Goal: Task Accomplishment & Management: Use online tool/utility

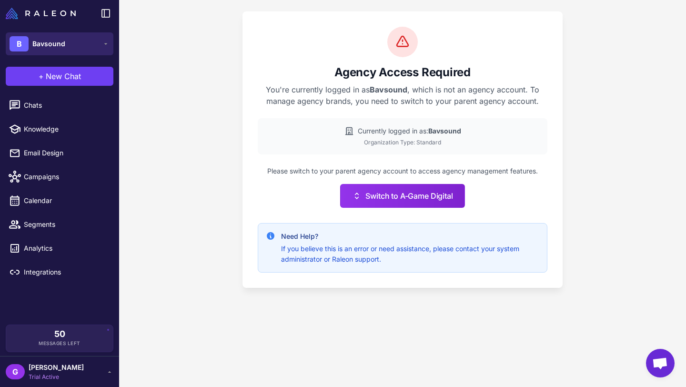
click at [75, 39] on button "B Bavsound" at bounding box center [60, 43] width 108 height 23
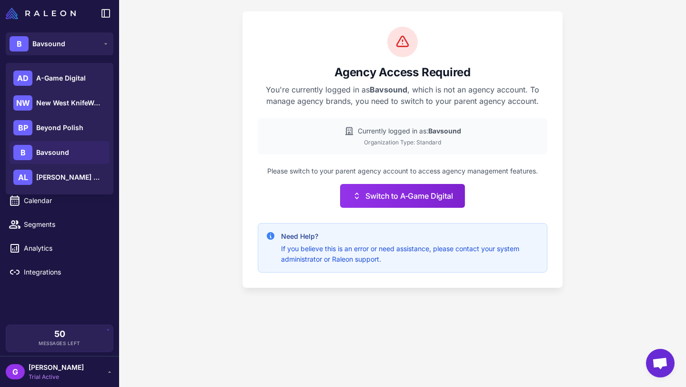
click at [55, 152] on span "Bavsound" at bounding box center [52, 152] width 33 height 10
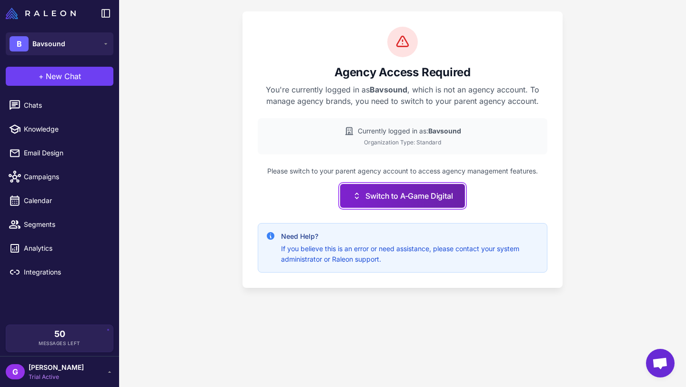
click at [359, 195] on icon at bounding box center [357, 196] width 10 height 10
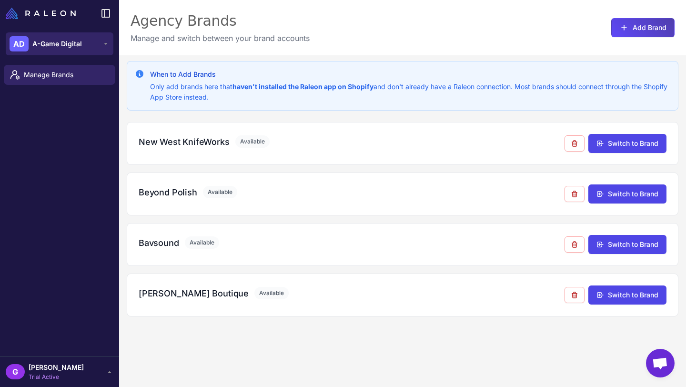
click at [85, 47] on button "AD A-Game Digital" at bounding box center [60, 43] width 108 height 23
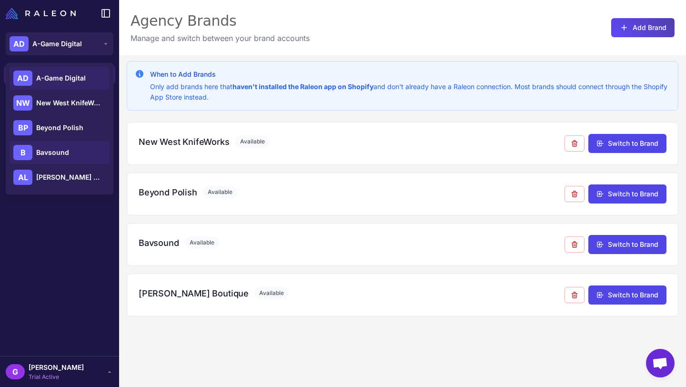
click at [51, 150] on span "Bavsound" at bounding box center [52, 152] width 33 height 10
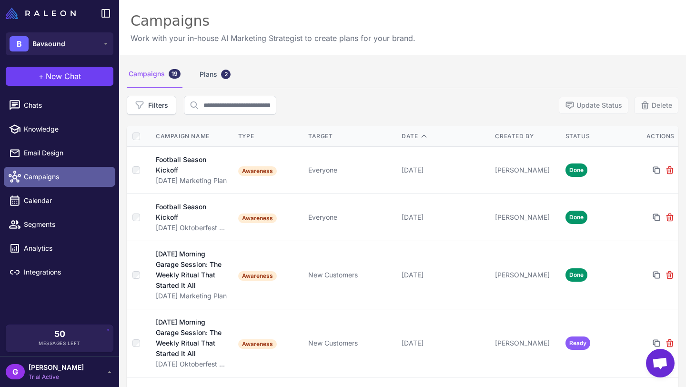
click at [60, 180] on span "Campaigns" at bounding box center [66, 177] width 84 height 10
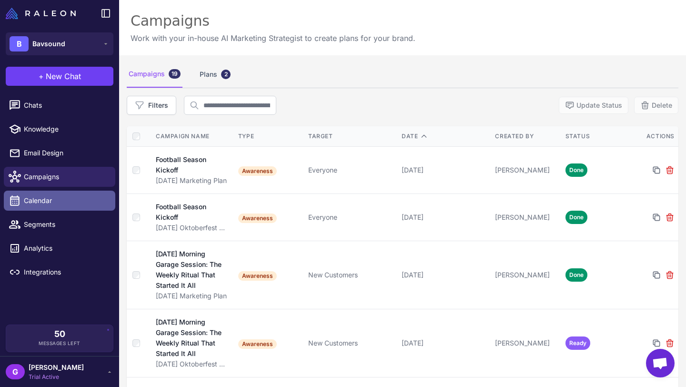
click at [40, 202] on span "Calendar" at bounding box center [66, 200] width 84 height 10
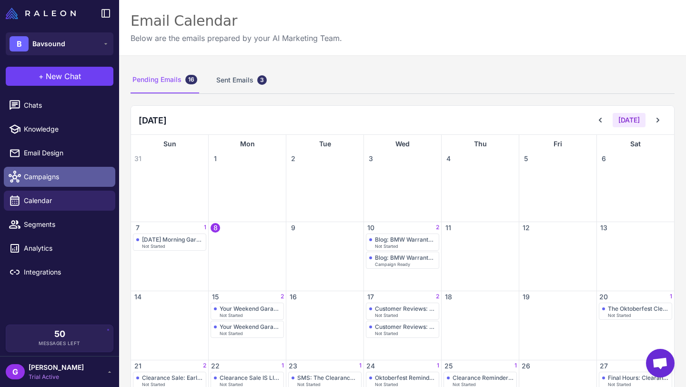
click at [43, 175] on span "Campaigns" at bounding box center [66, 177] width 84 height 10
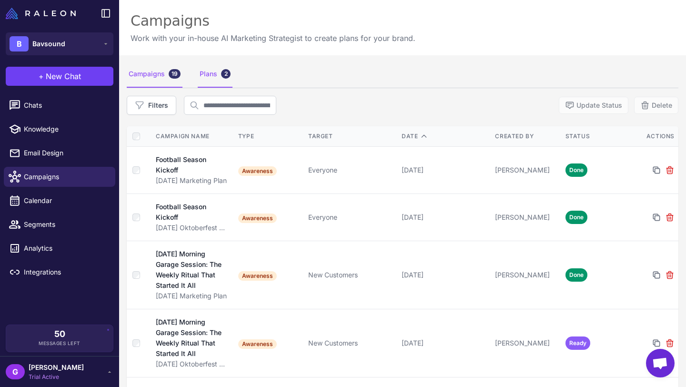
click at [214, 76] on div "Plans 2" at bounding box center [215, 74] width 35 height 27
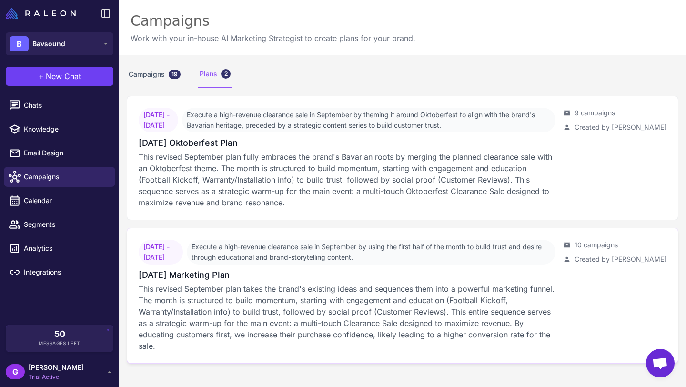
click at [375, 279] on div "[DATE] Marketing Plan" at bounding box center [347, 274] width 417 height 13
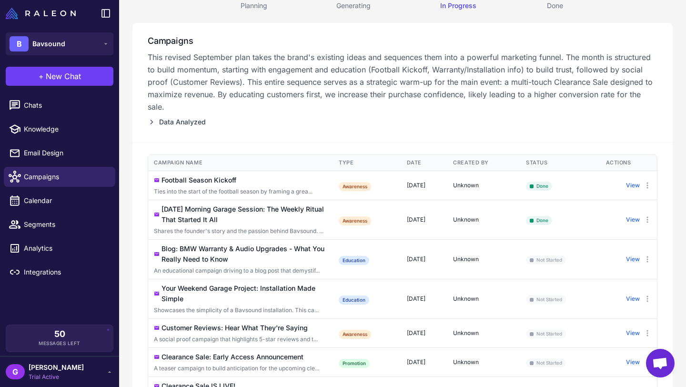
scroll to position [96, 0]
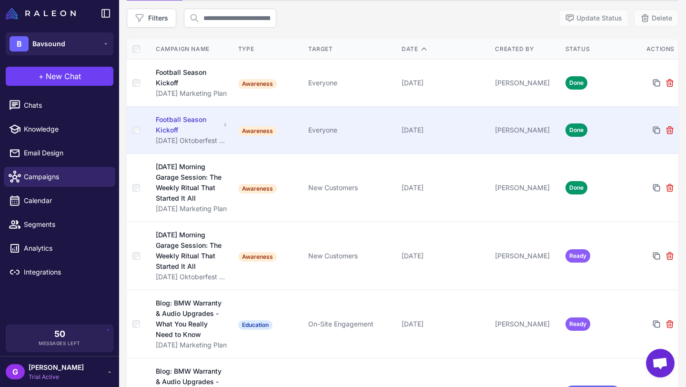
scroll to position [100, 0]
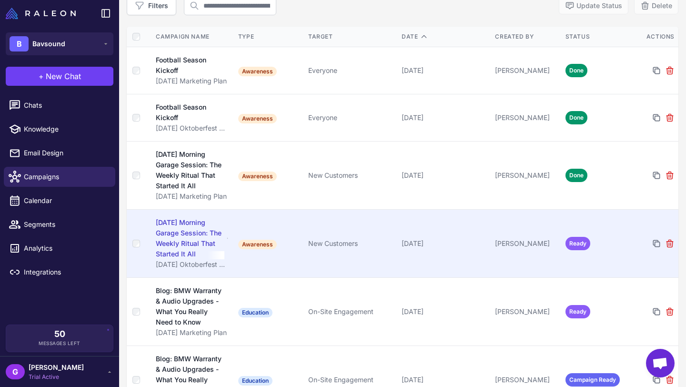
click at [179, 240] on div "Sunday Morning Garage Session: The Weekly Ritual That Started It All" at bounding box center [190, 238] width 69 height 42
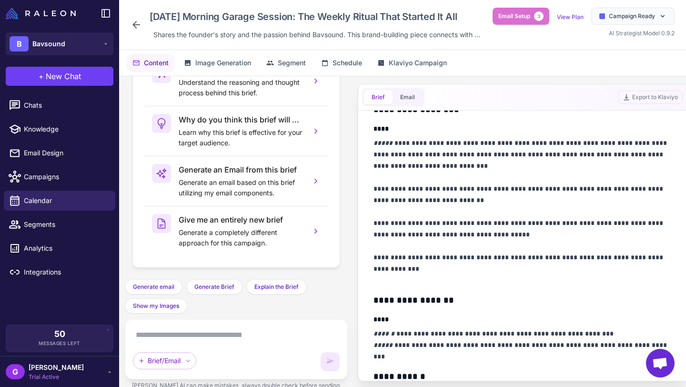
scroll to position [307, 0]
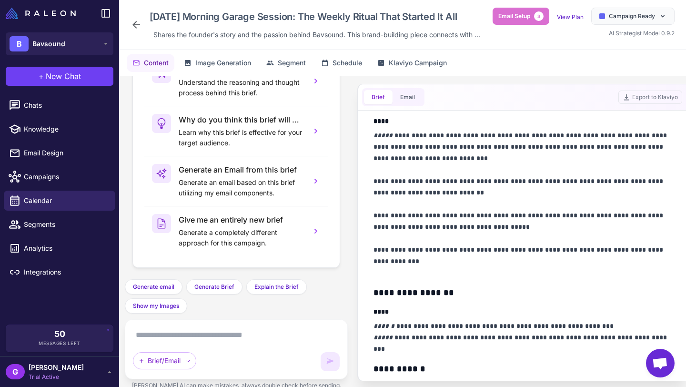
click at [136, 27] on icon at bounding box center [136, 25] width 8 height 8
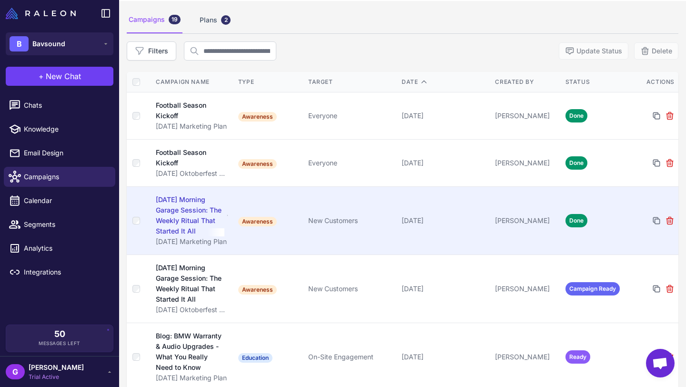
scroll to position [117, 0]
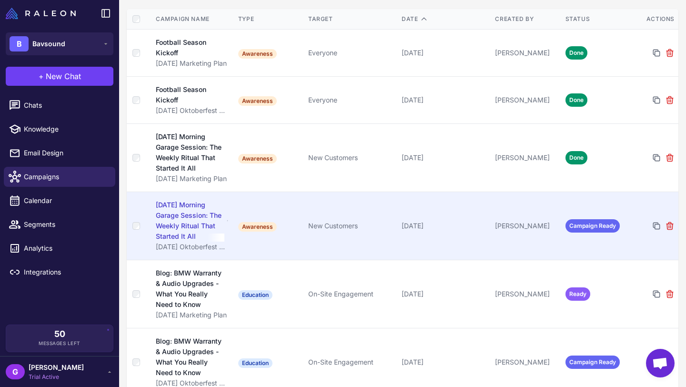
click at [182, 215] on div "Sunday Morning Garage Session: The Weekly Ritual That Started It All" at bounding box center [190, 221] width 69 height 42
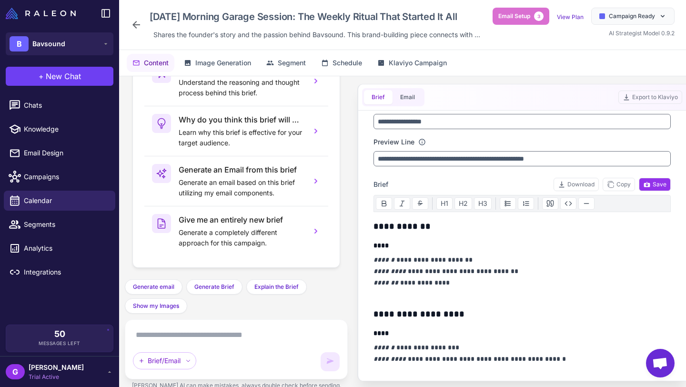
scroll to position [32, 0]
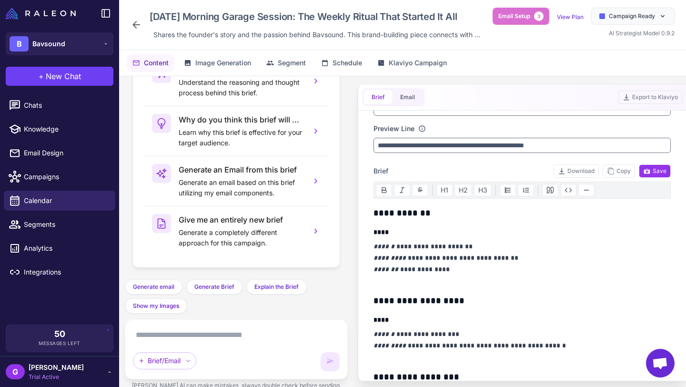
click at [136, 25] on icon at bounding box center [136, 25] width 8 height 8
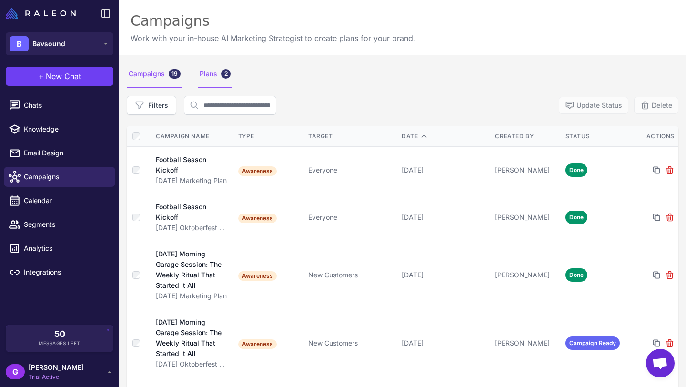
click at [205, 73] on div "Plans 2" at bounding box center [215, 74] width 35 height 27
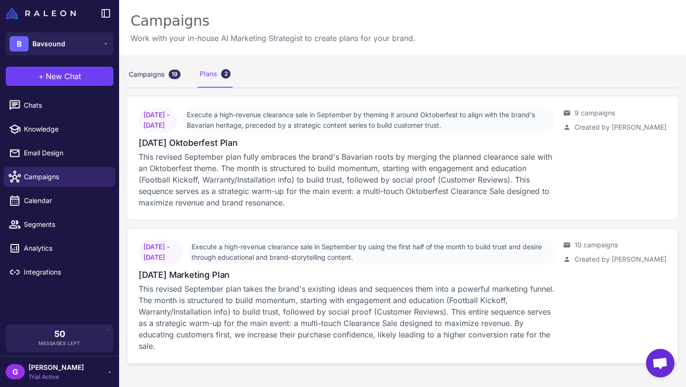
click at [327, 314] on p "This revised September plan takes the brand's existing ideas and sequences them…" at bounding box center [347, 317] width 417 height 69
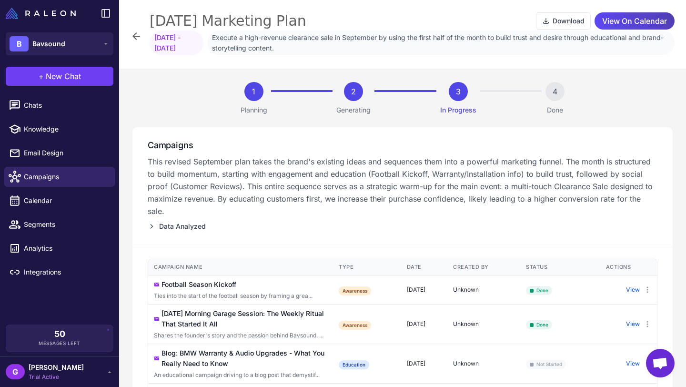
click at [132, 30] on icon at bounding box center [136, 35] width 11 height 11
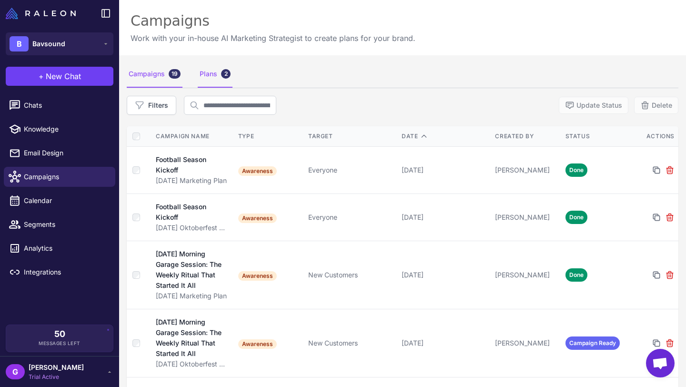
click at [208, 71] on div "Plans 2" at bounding box center [215, 74] width 35 height 27
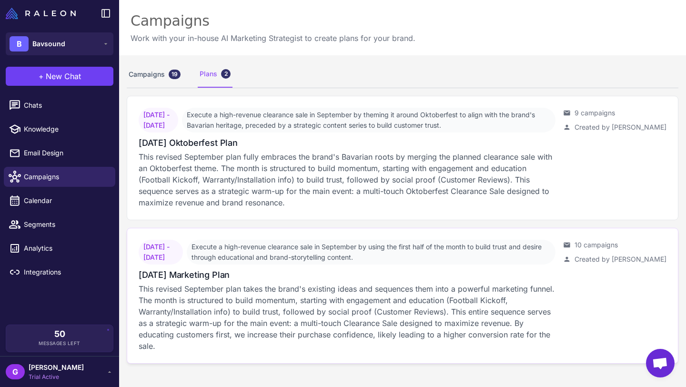
click at [467, 283] on div "September 5, 2025 - September 27, 2025 Execute a high-revenue clearance sale in…" at bounding box center [347, 296] width 417 height 112
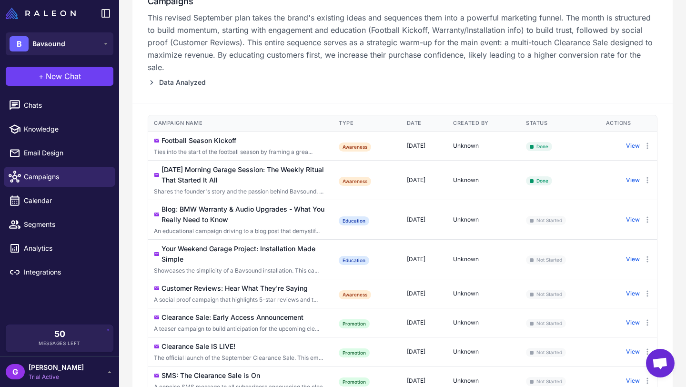
scroll to position [285, 0]
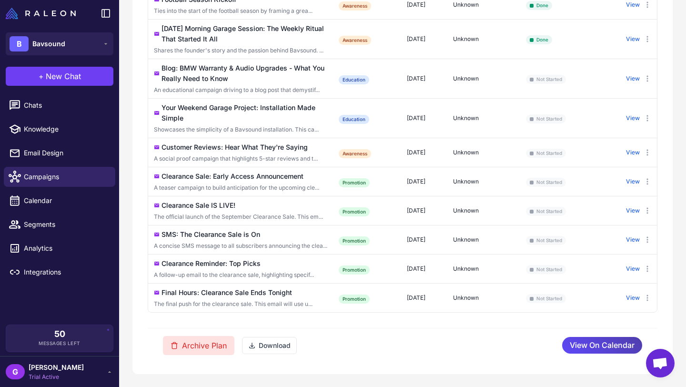
click at [194, 344] on button "Archive Plan" at bounding box center [198, 345] width 71 height 19
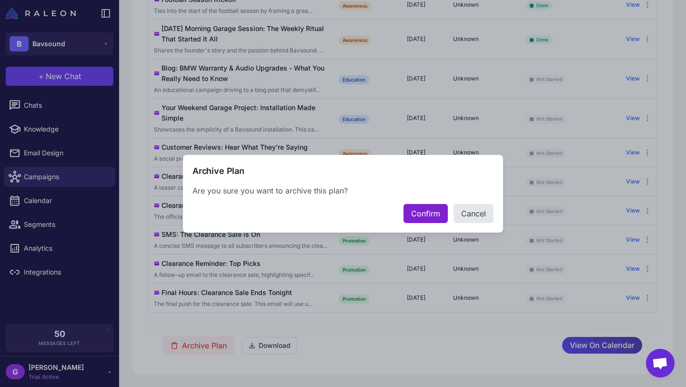
click at [418, 210] on button "Confirm" at bounding box center [426, 213] width 44 height 19
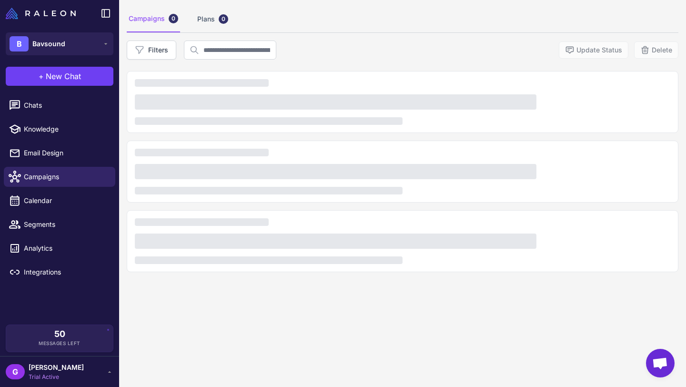
scroll to position [55, 0]
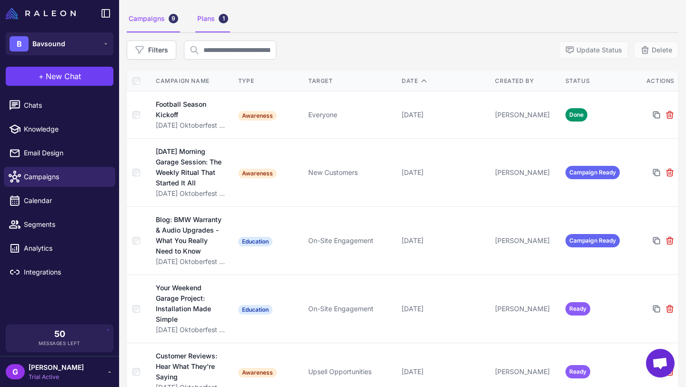
click at [210, 18] on div "Plans 1" at bounding box center [212, 19] width 35 height 27
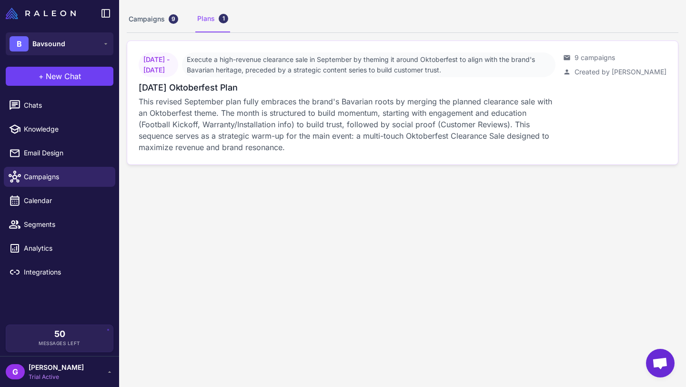
click at [173, 67] on span "September 5, 2025 - September 27, 2025" at bounding box center [159, 64] width 40 height 25
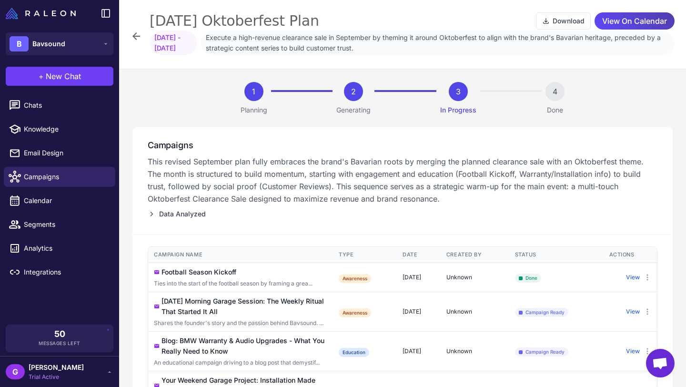
click at [133, 34] on icon at bounding box center [136, 35] width 11 height 11
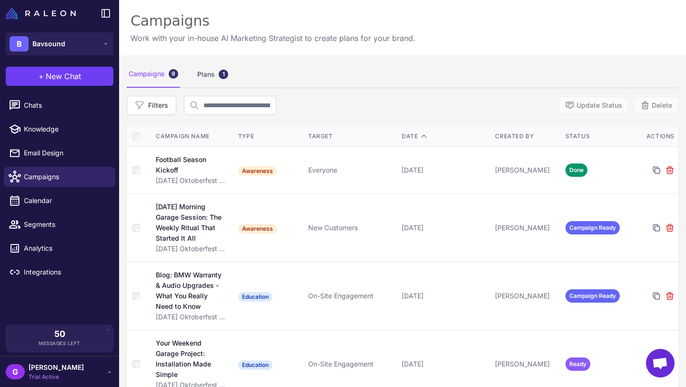
click at [153, 76] on div "Campaigns 9" at bounding box center [153, 74] width 53 height 27
click at [153, 71] on div "Campaigns 9" at bounding box center [153, 74] width 53 height 27
click at [210, 76] on div "Plans 1" at bounding box center [212, 74] width 35 height 27
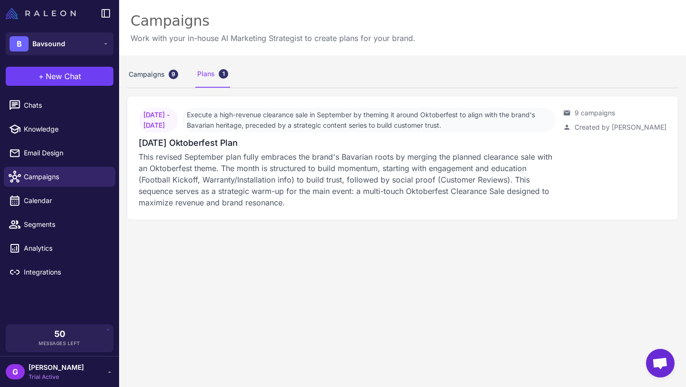
click at [51, 13] on img at bounding box center [41, 13] width 70 height 11
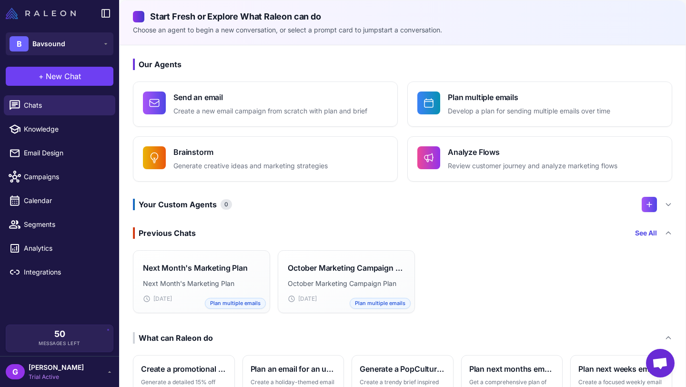
click at [51, 13] on img at bounding box center [41, 13] width 70 height 11
click at [45, 174] on span "Campaigns" at bounding box center [66, 177] width 84 height 10
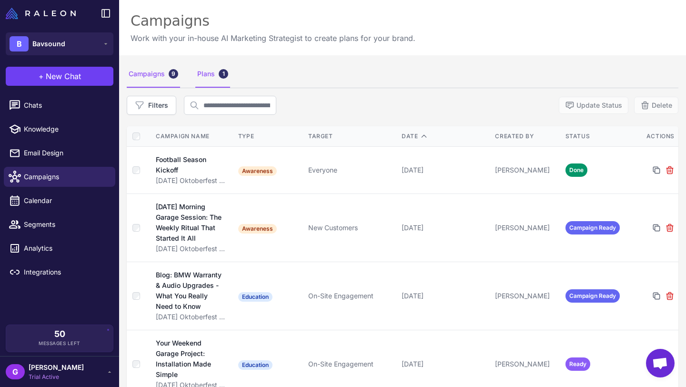
click at [202, 79] on div "Plans 1" at bounding box center [212, 74] width 35 height 27
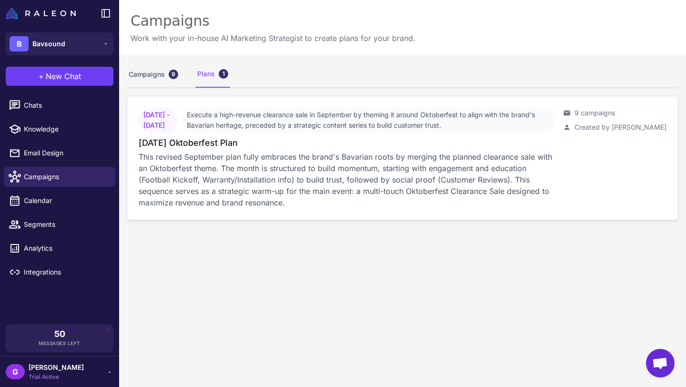
click at [178, 120] on span "September 5, 2025 - September 27, 2025" at bounding box center [159, 120] width 40 height 25
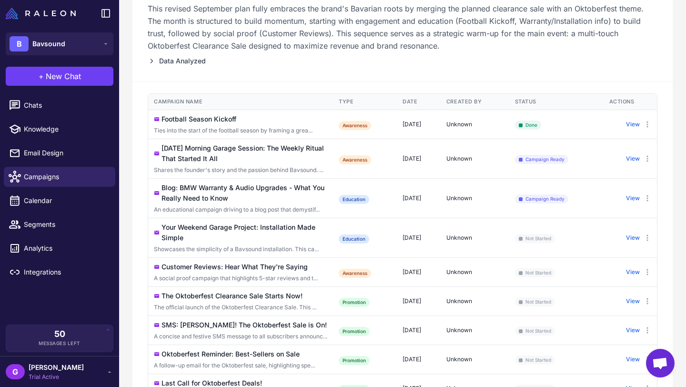
scroll to position [154, 0]
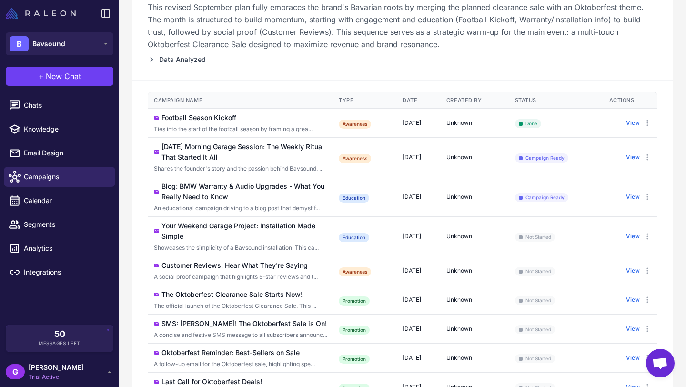
click at [64, 15] on img at bounding box center [41, 13] width 70 height 11
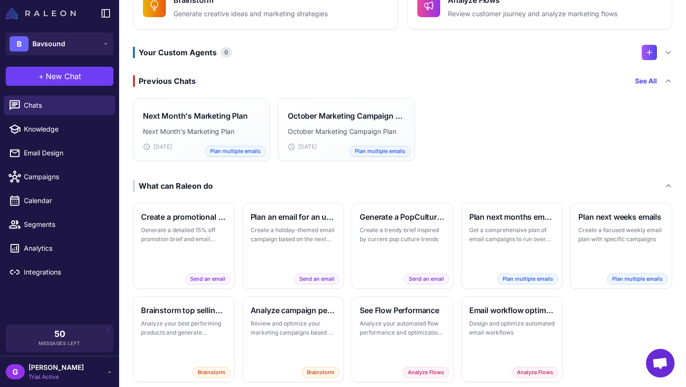
scroll to position [152, 0]
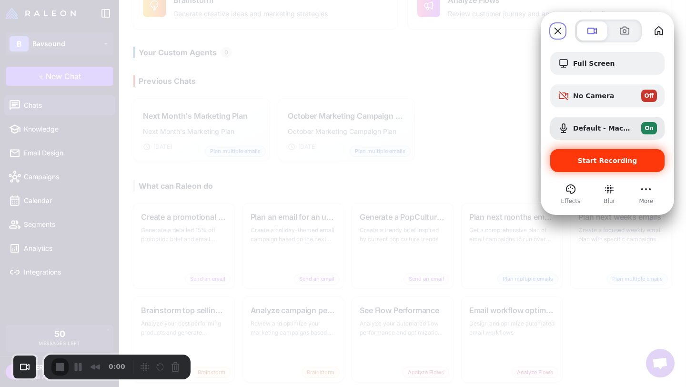
click at [599, 161] on span "Start Recording" at bounding box center [608, 161] width 60 height 8
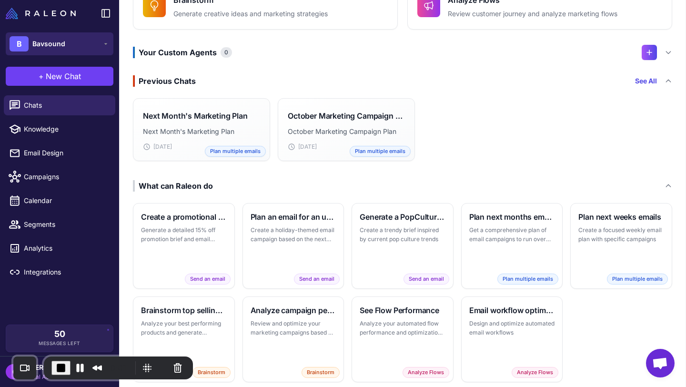
click at [61, 45] on span "Bavsound" at bounding box center [48, 44] width 33 height 10
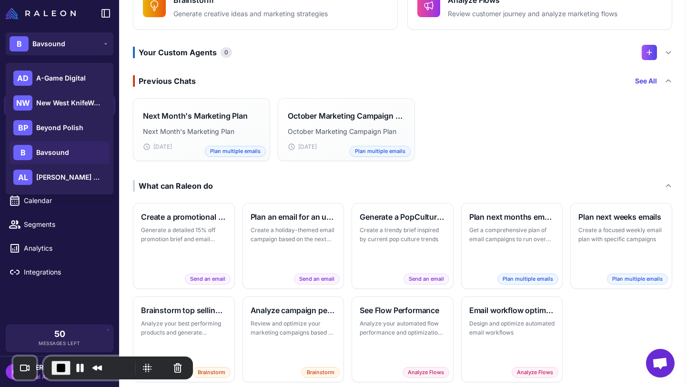
click at [175, 177] on div "Our Agents Send an email Create a new email campaign from scratch with plan and…" at bounding box center [403, 144] width 566 height 502
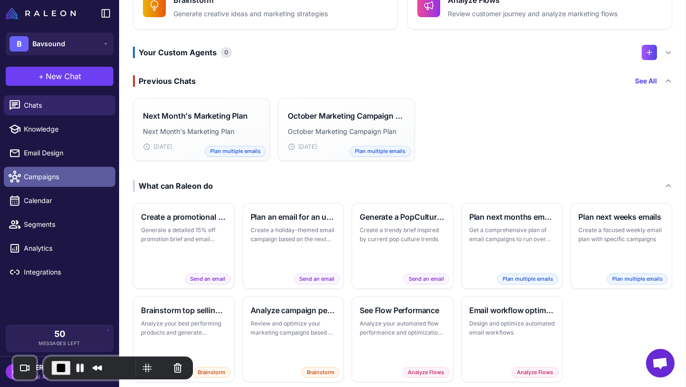
click at [64, 176] on span "Campaigns" at bounding box center [66, 177] width 84 height 10
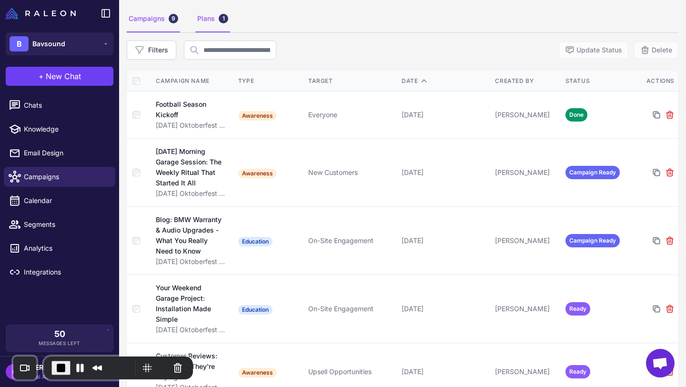
click at [201, 21] on div "Plans 1" at bounding box center [212, 19] width 35 height 27
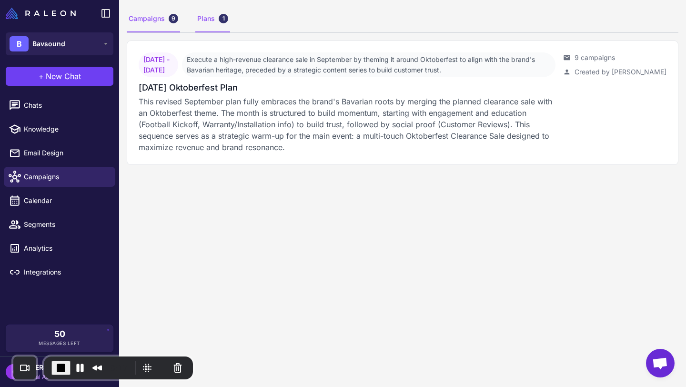
click at [145, 17] on div "Campaigns 9" at bounding box center [153, 19] width 53 height 27
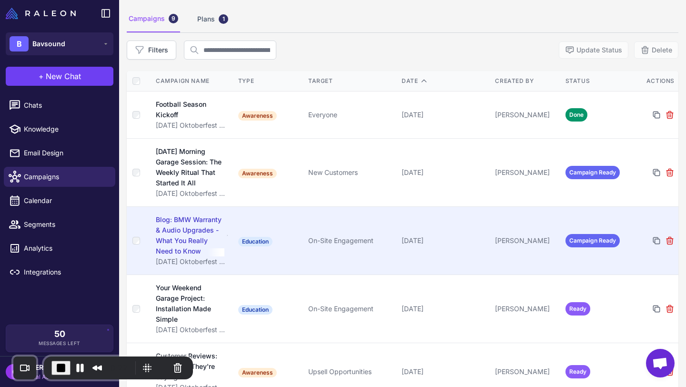
click at [182, 226] on div "Blog: BMW Warranty & Audio Upgrades - What You Really Need to Know" at bounding box center [190, 235] width 69 height 42
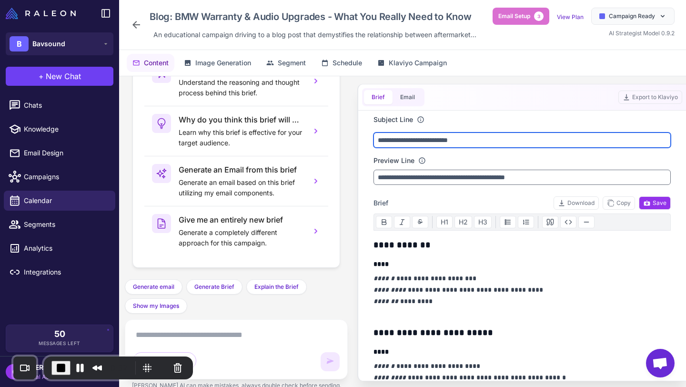
click at [397, 140] on input "**********" at bounding box center [522, 139] width 297 height 15
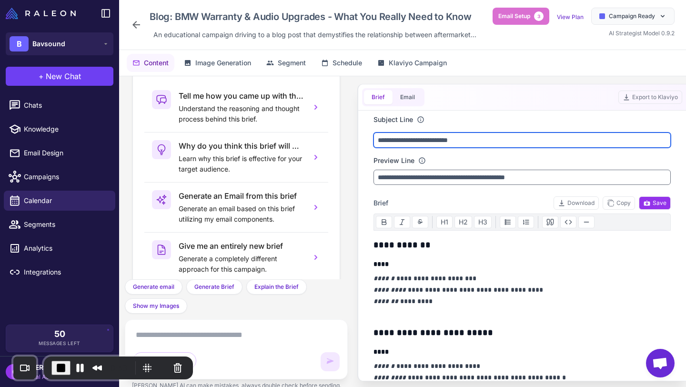
scroll to position [40, 0]
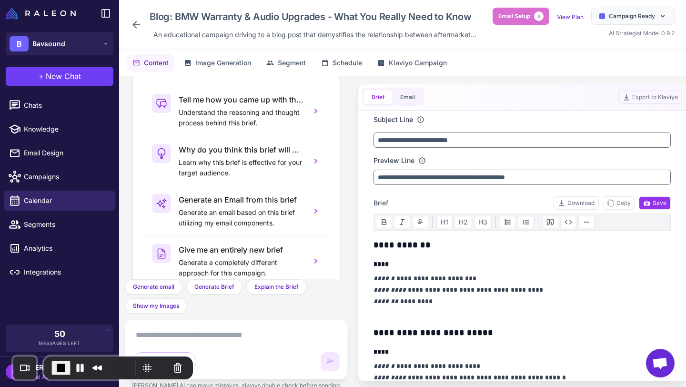
click at [139, 26] on icon at bounding box center [136, 24] width 11 height 11
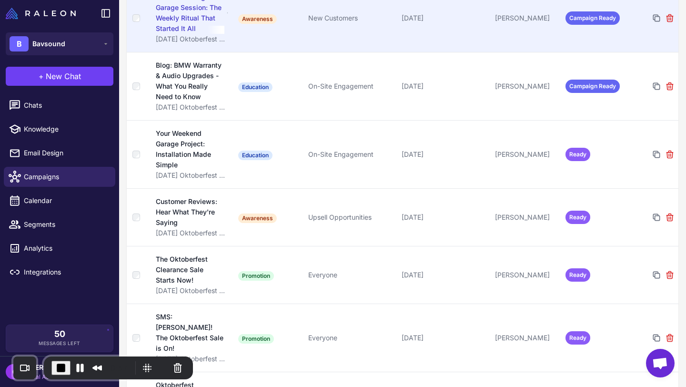
scroll to position [211, 0]
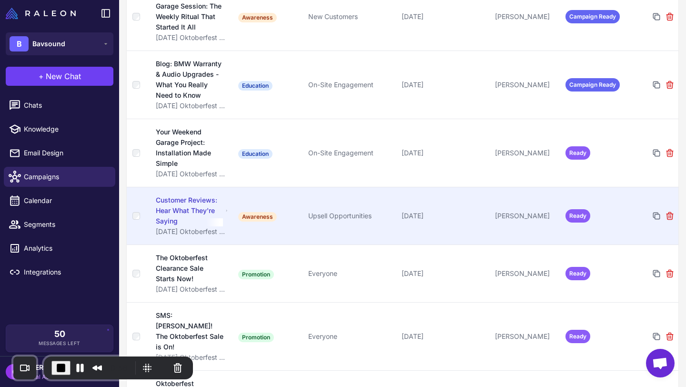
click at [177, 201] on div "Customer Reviews: Hear What They're Saying" at bounding box center [189, 210] width 67 height 31
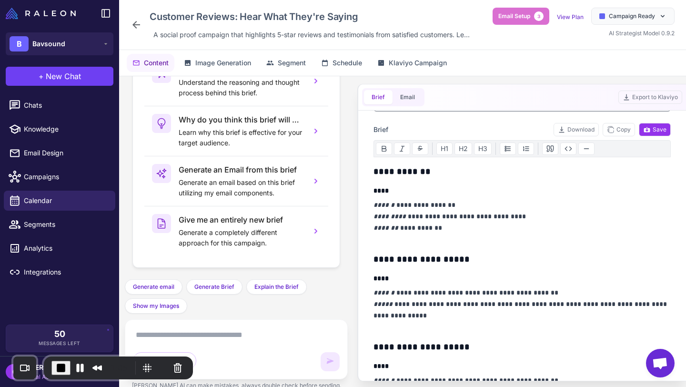
scroll to position [81, 0]
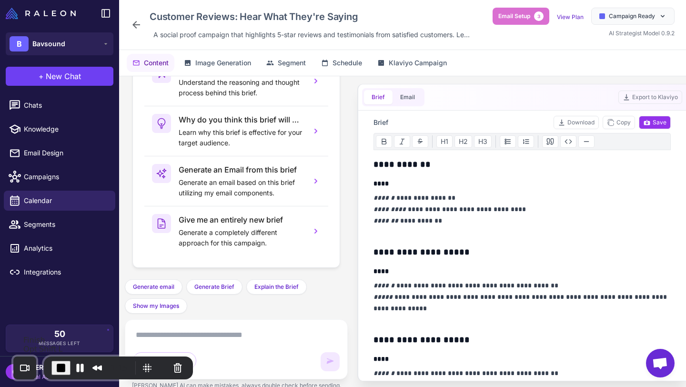
click at [57, 365] on span "End Recording" at bounding box center [60, 367] width 11 height 11
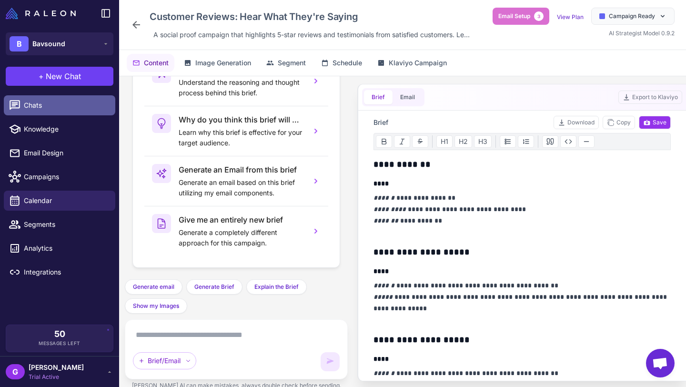
click at [68, 105] on span "Chats" at bounding box center [66, 105] width 84 height 10
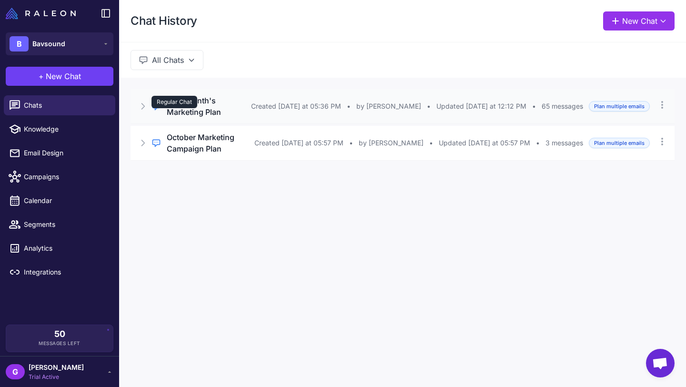
click at [181, 106] on div "Regular Chat" at bounding box center [175, 102] width 46 height 12
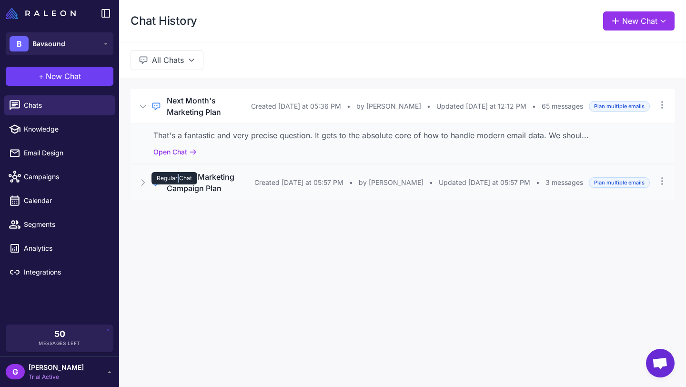
click at [178, 181] on div "Regular Chat" at bounding box center [175, 178] width 46 height 12
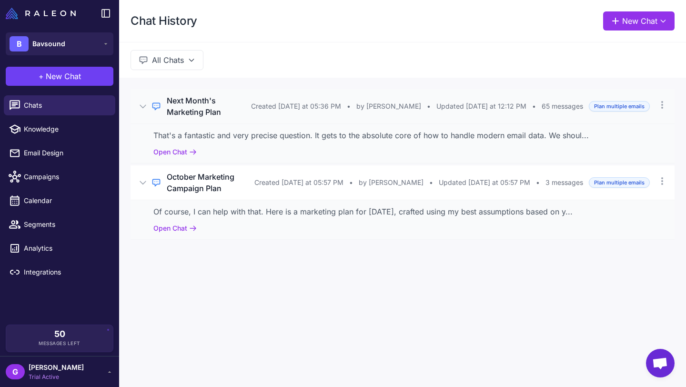
click at [197, 116] on h3 "Next Month's Marketing Plan" at bounding box center [209, 106] width 84 height 23
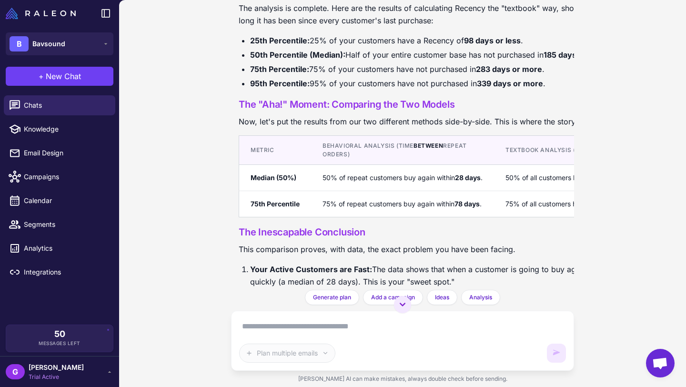
scroll to position [16984, 0]
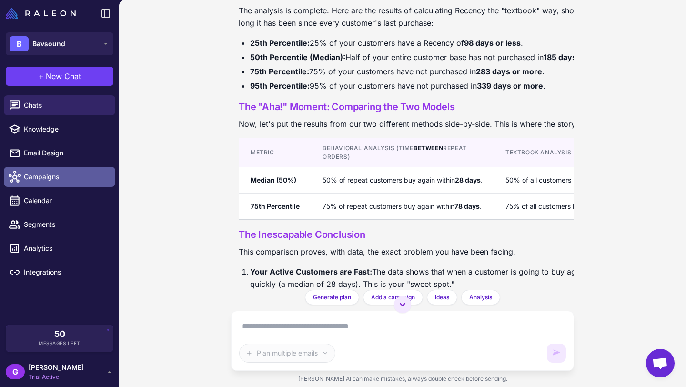
click at [46, 173] on span "Campaigns" at bounding box center [66, 177] width 84 height 10
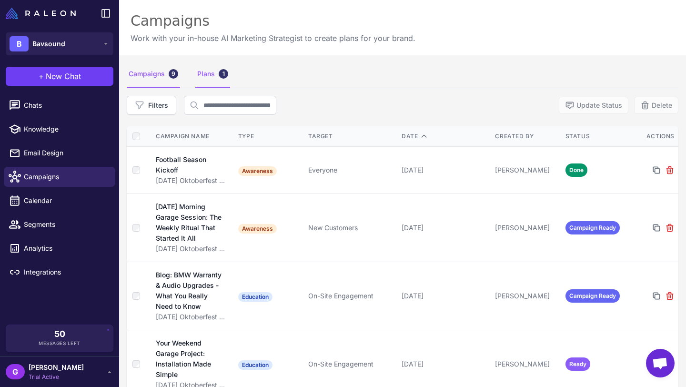
click at [202, 75] on div "Plans 1" at bounding box center [212, 74] width 35 height 27
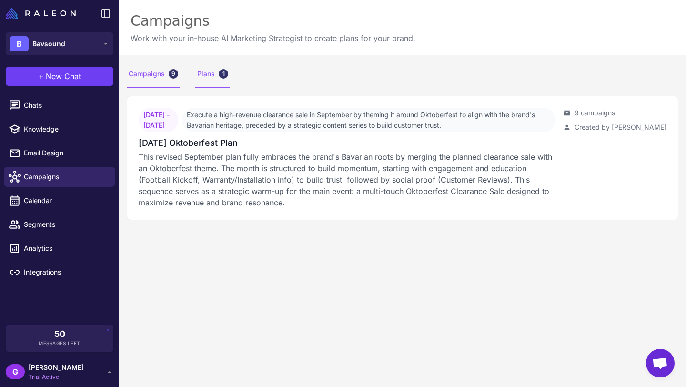
click at [151, 72] on div "Campaigns 9" at bounding box center [153, 74] width 53 height 27
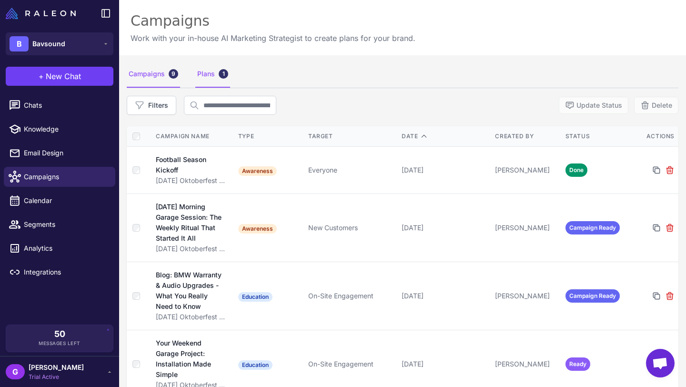
click at [205, 71] on div "Plans 1" at bounding box center [212, 74] width 35 height 27
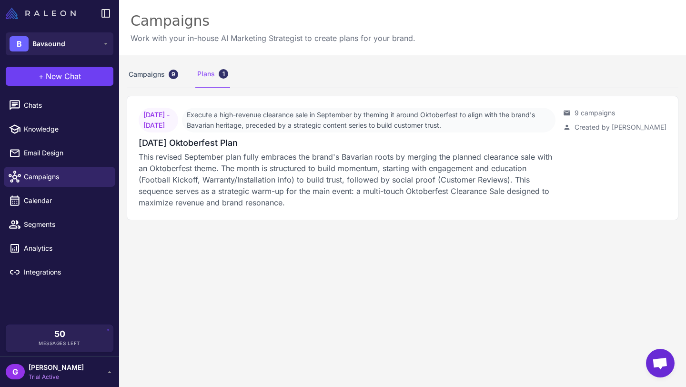
click at [53, 15] on img at bounding box center [41, 13] width 70 height 11
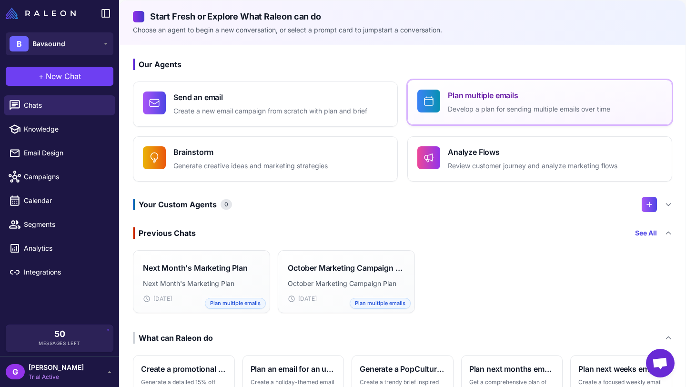
click at [441, 109] on button "Plan multiple emails Develop a plan for sending multiple emails over time" at bounding box center [539, 102] width 265 height 45
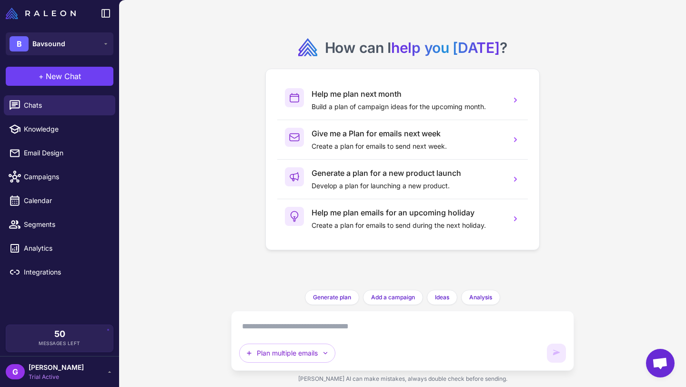
click at [318, 323] on textarea at bounding box center [402, 326] width 327 height 15
click at [51, 176] on span "Campaigns" at bounding box center [66, 177] width 84 height 10
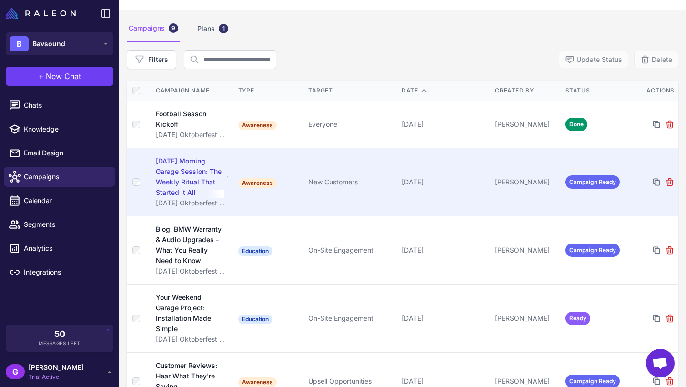
scroll to position [55, 0]
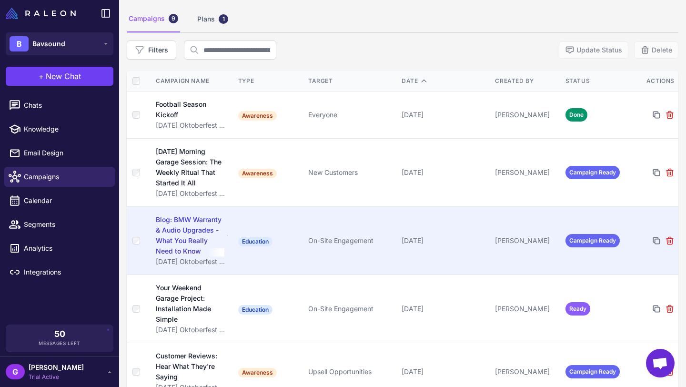
click at [188, 223] on div "Blog: BMW Warranty & Audio Upgrades - What You Really Need to Know" at bounding box center [190, 235] width 69 height 42
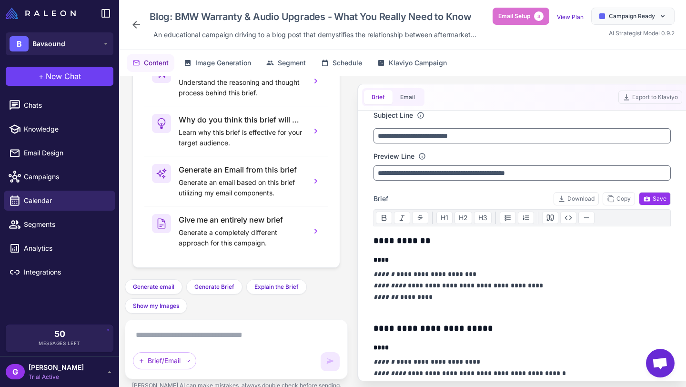
scroll to position [3, 0]
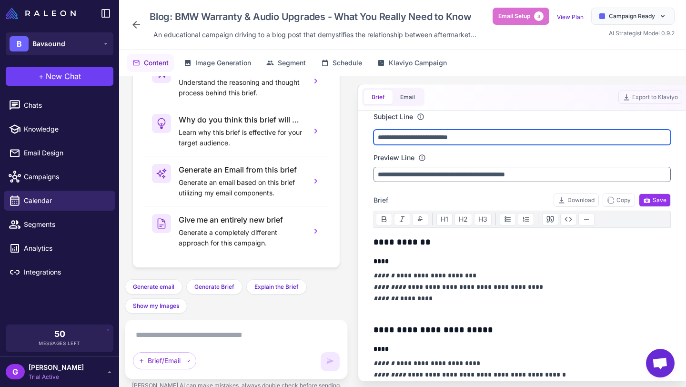
click at [430, 136] on input "**********" at bounding box center [522, 137] width 297 height 15
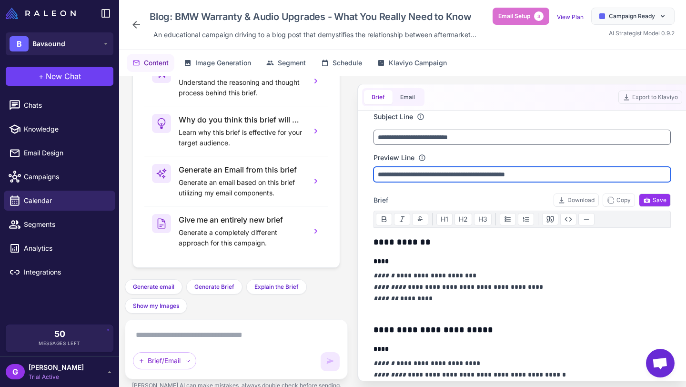
click at [405, 173] on input "**********" at bounding box center [522, 174] width 297 height 15
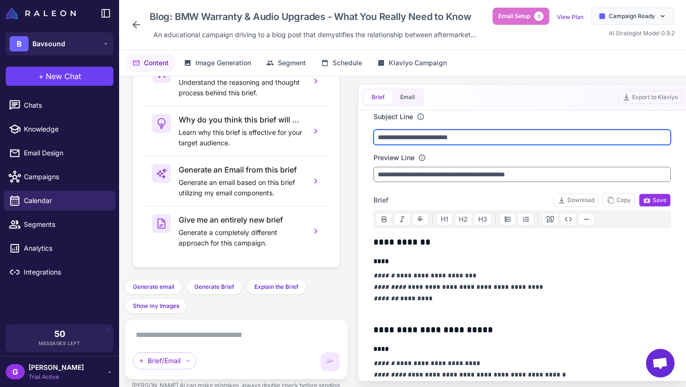
click at [427, 138] on input "**********" at bounding box center [522, 137] width 297 height 15
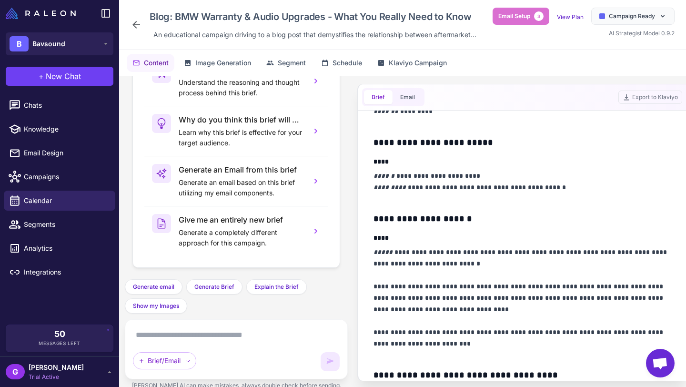
scroll to position [191, 0]
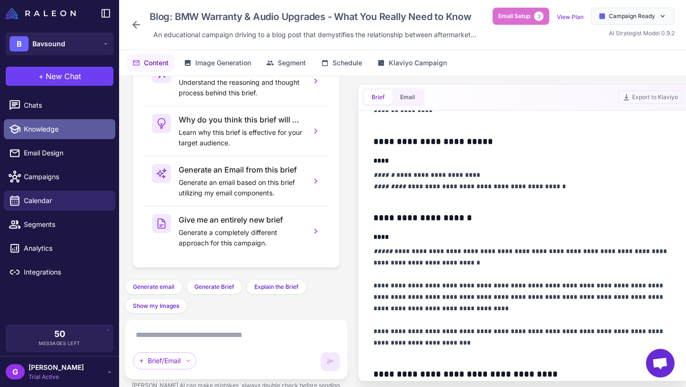
type input "**********"
click at [51, 128] on span "Knowledge" at bounding box center [66, 129] width 84 height 10
select select
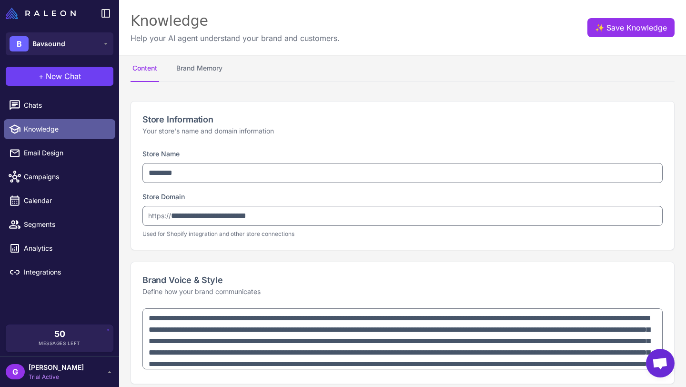
type textarea "**********"
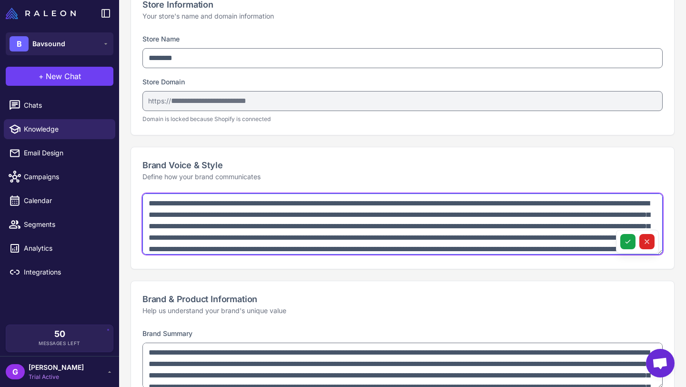
scroll to position [28, 0]
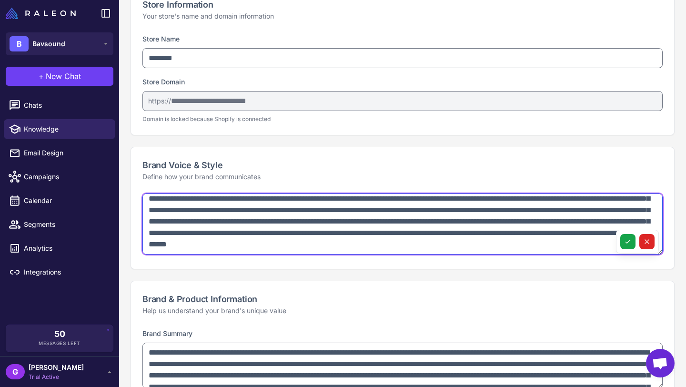
drag, startPoint x: 150, startPoint y: 204, endPoint x: 478, endPoint y: 274, distance: 335.6
click at [426, 244] on textarea "**********" at bounding box center [402, 223] width 520 height 61
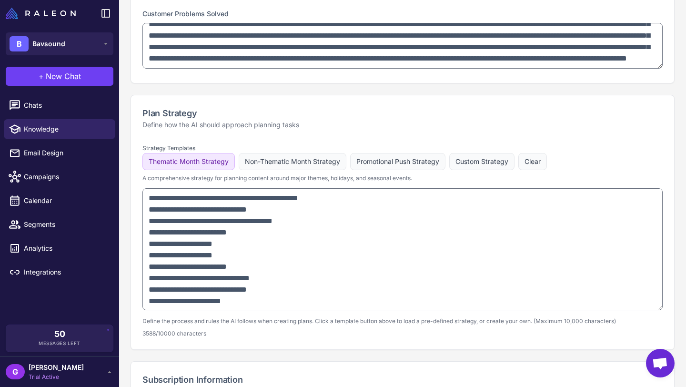
scroll to position [507, 0]
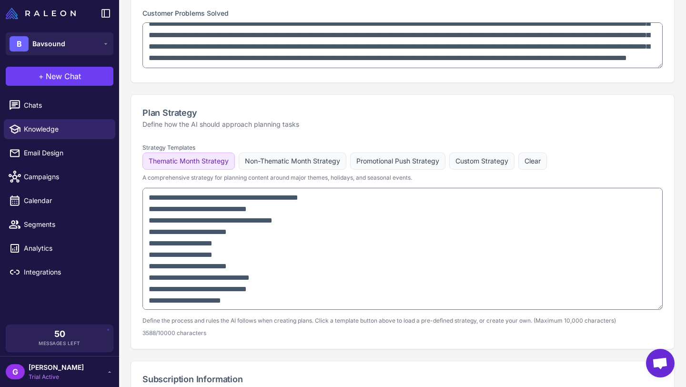
click at [311, 123] on p "Define how the AI should approach planning tasks" at bounding box center [402, 124] width 520 height 10
